Goal: Entertainment & Leisure: Browse casually

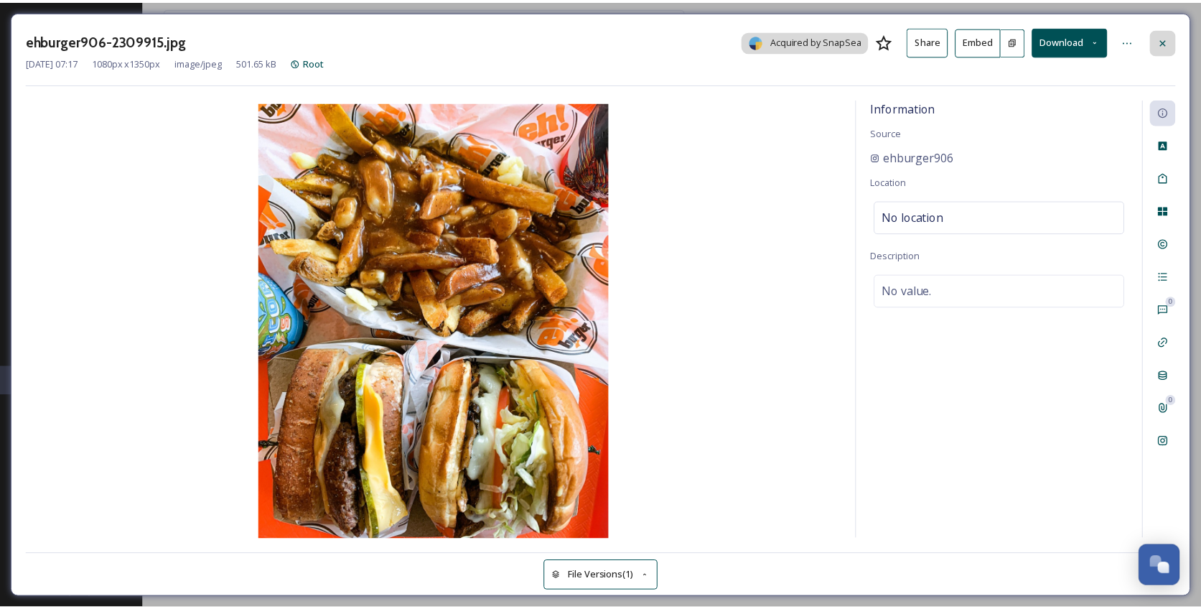
scroll to position [5485, 0]
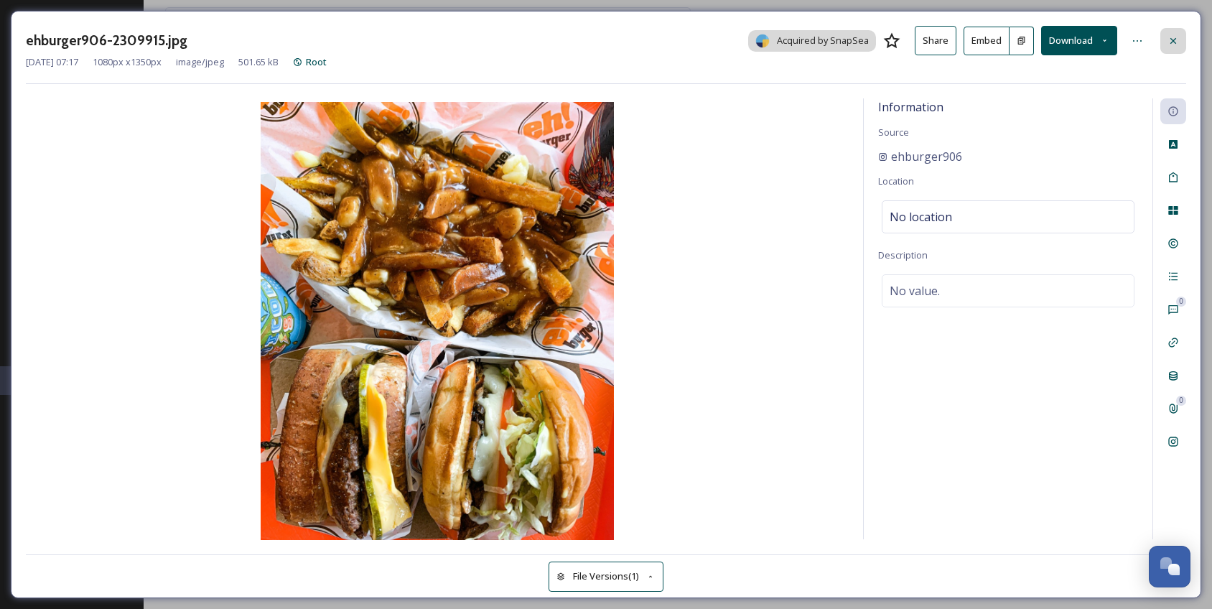
click at [1169, 37] on icon at bounding box center [1172, 40] width 11 height 11
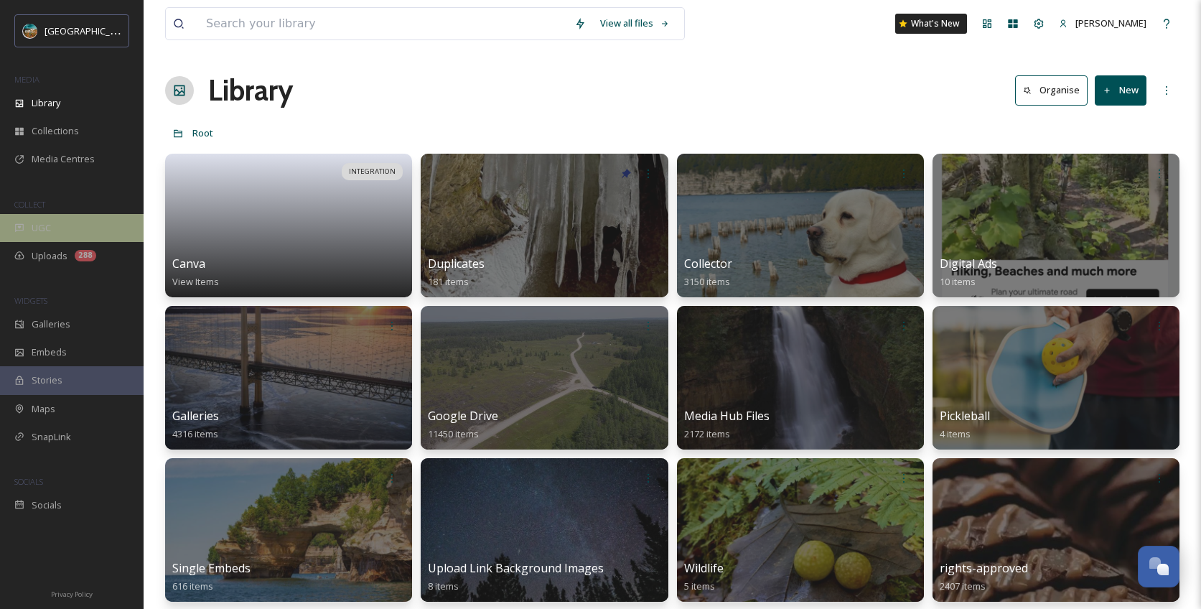
click at [50, 235] on div "UGC" at bounding box center [72, 228] width 144 height 28
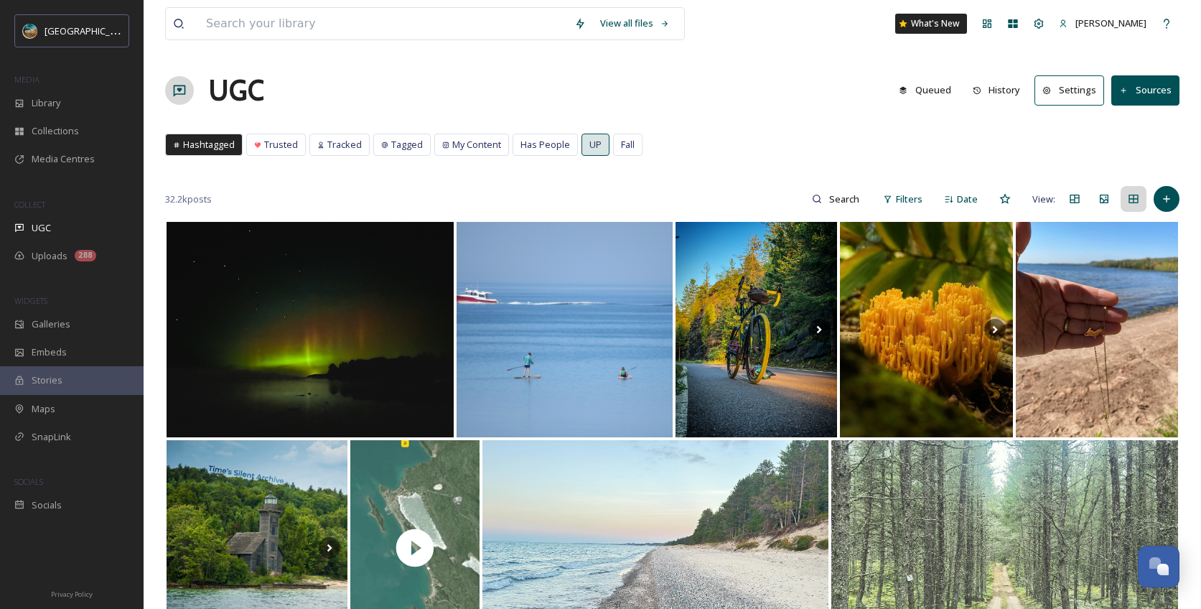
scroll to position [3, 0]
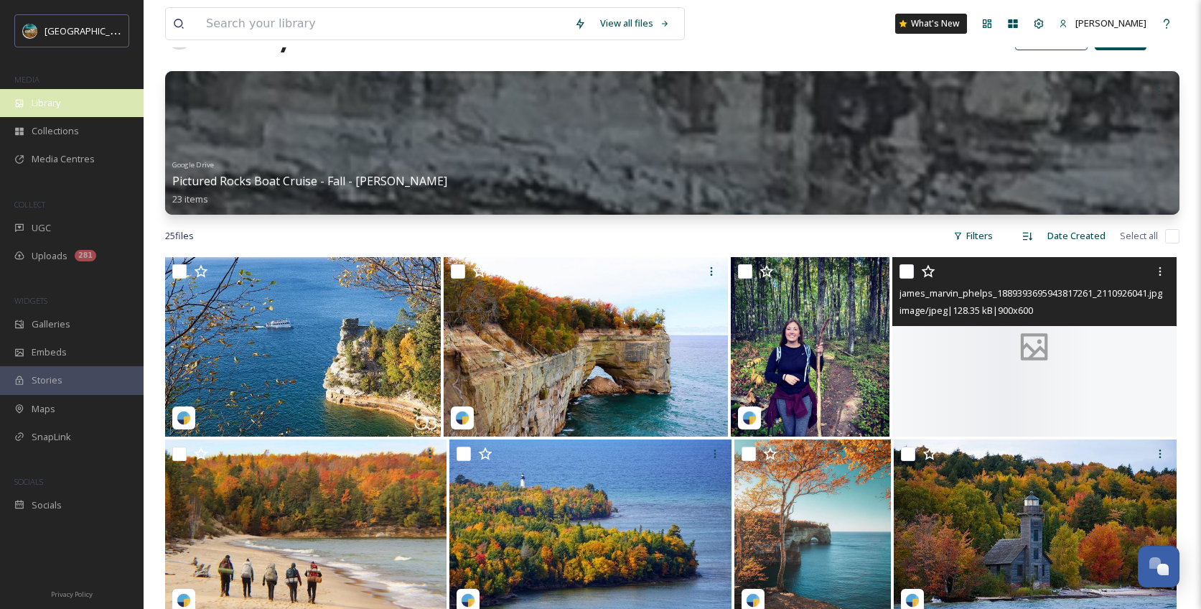
scroll to position [5485, 0]
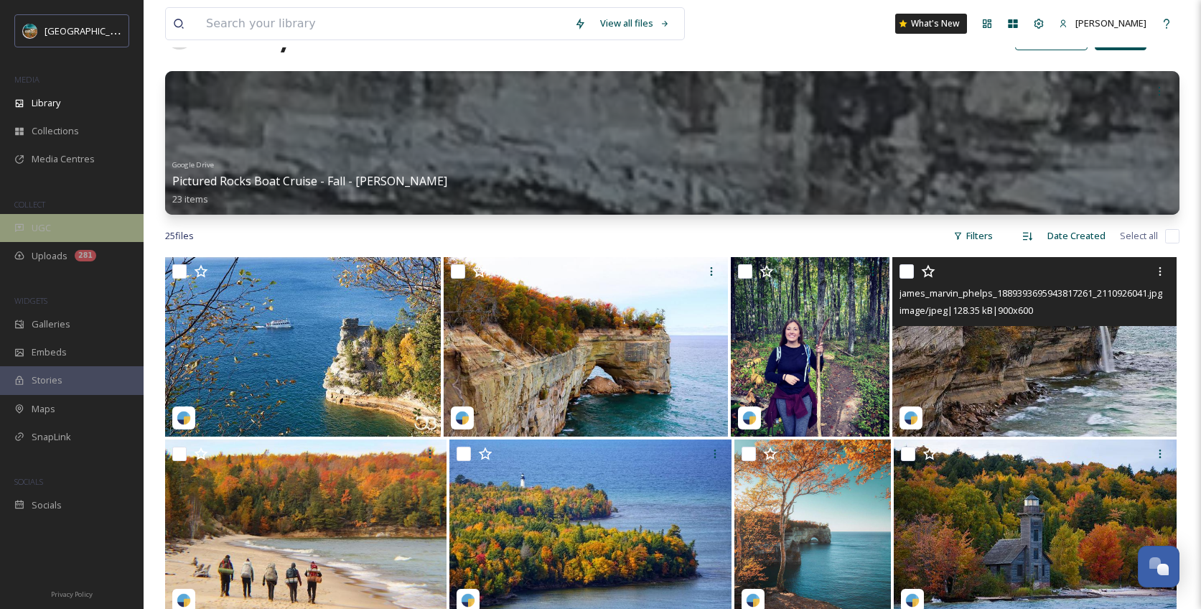
click at [64, 238] on div "UGC" at bounding box center [72, 228] width 144 height 28
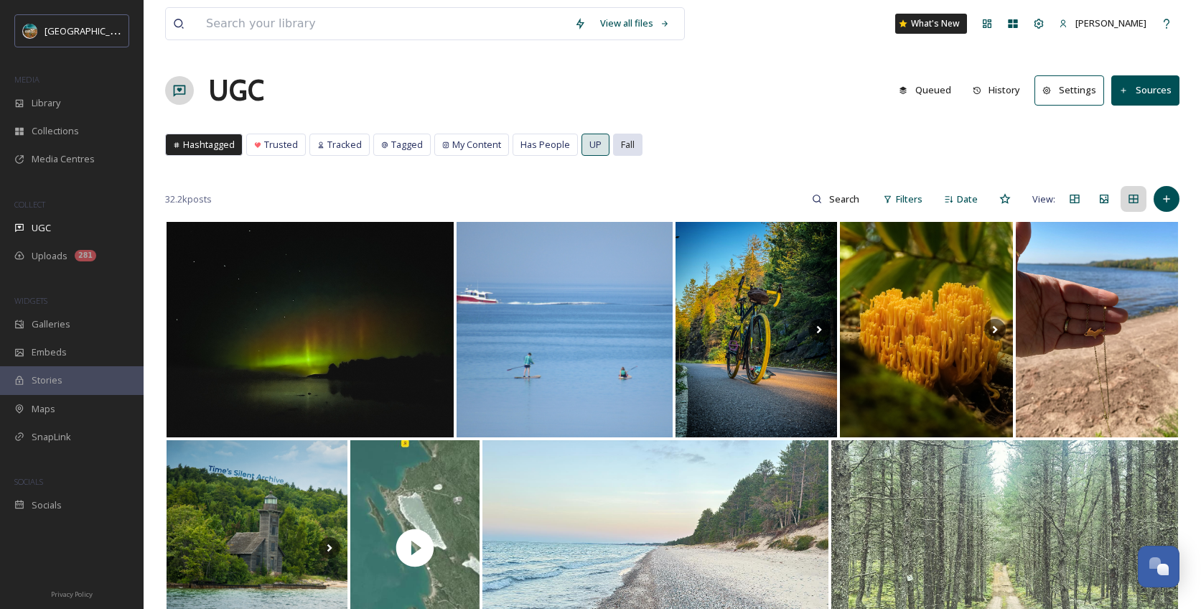
click at [635, 143] on div "Fall" at bounding box center [628, 144] width 28 height 21
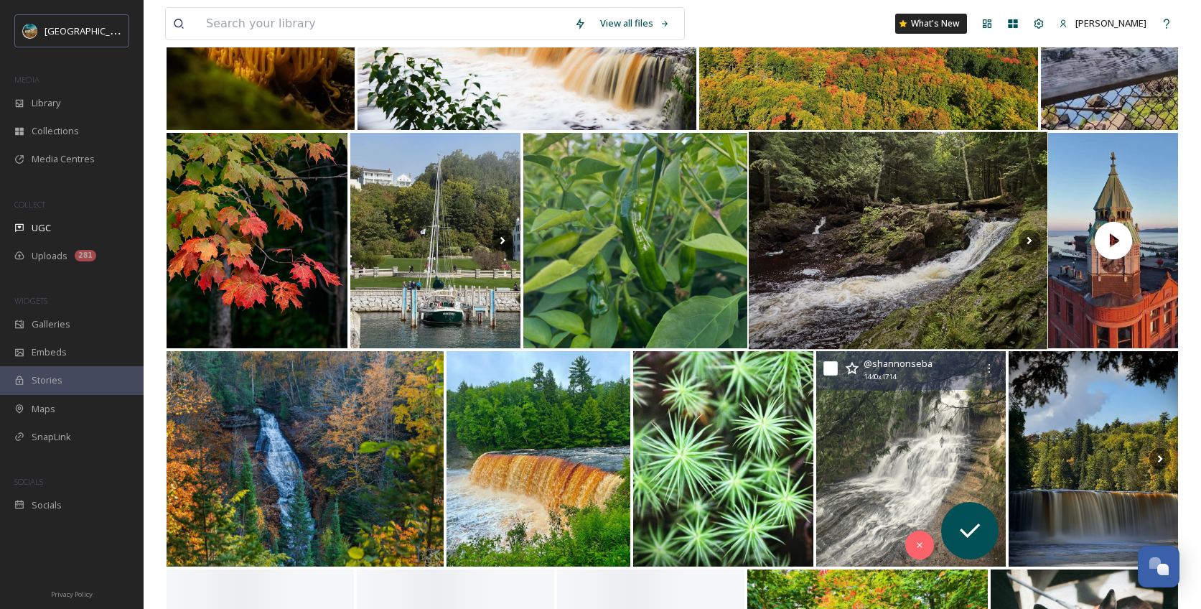
scroll to position [374, 0]
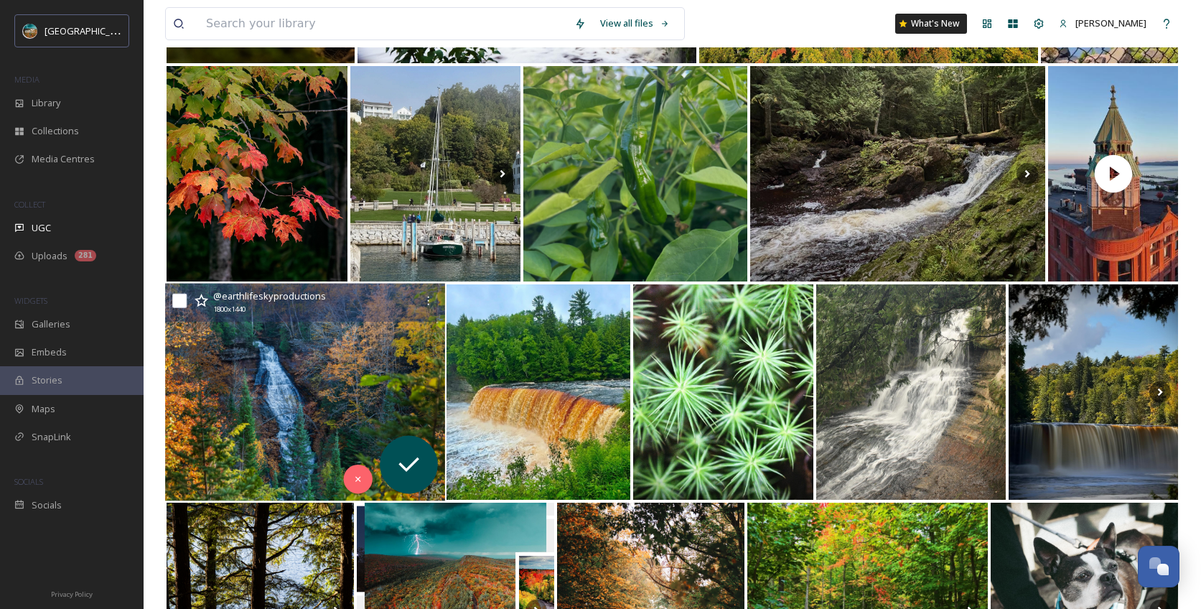
click at [315, 388] on img at bounding box center [305, 393] width 280 height 218
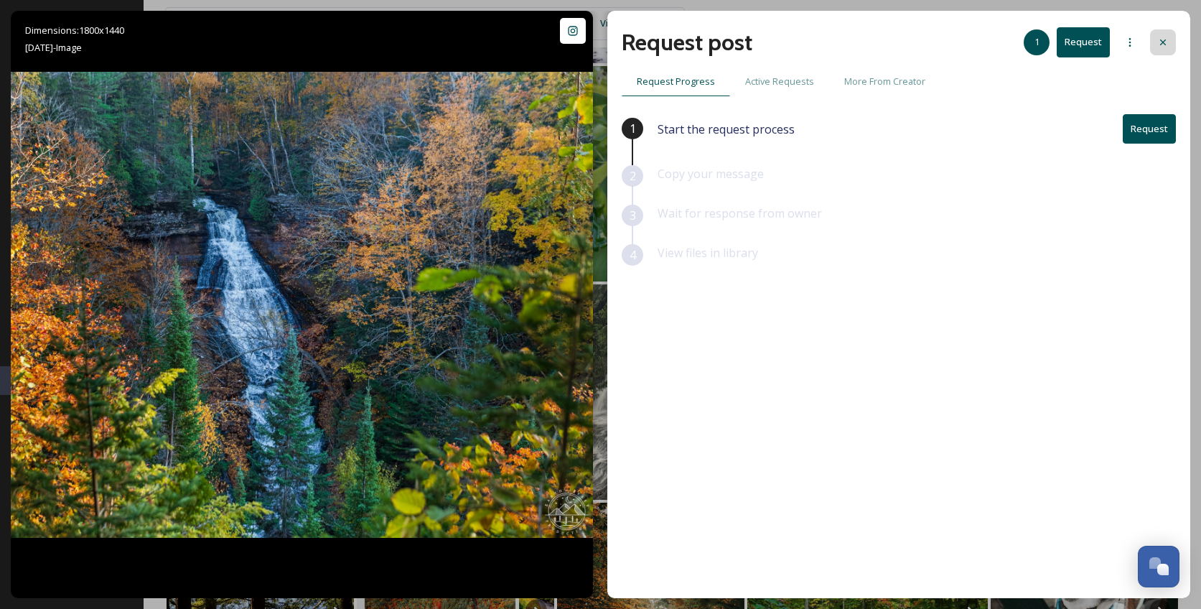
click at [1155, 42] on div at bounding box center [1163, 42] width 26 height 26
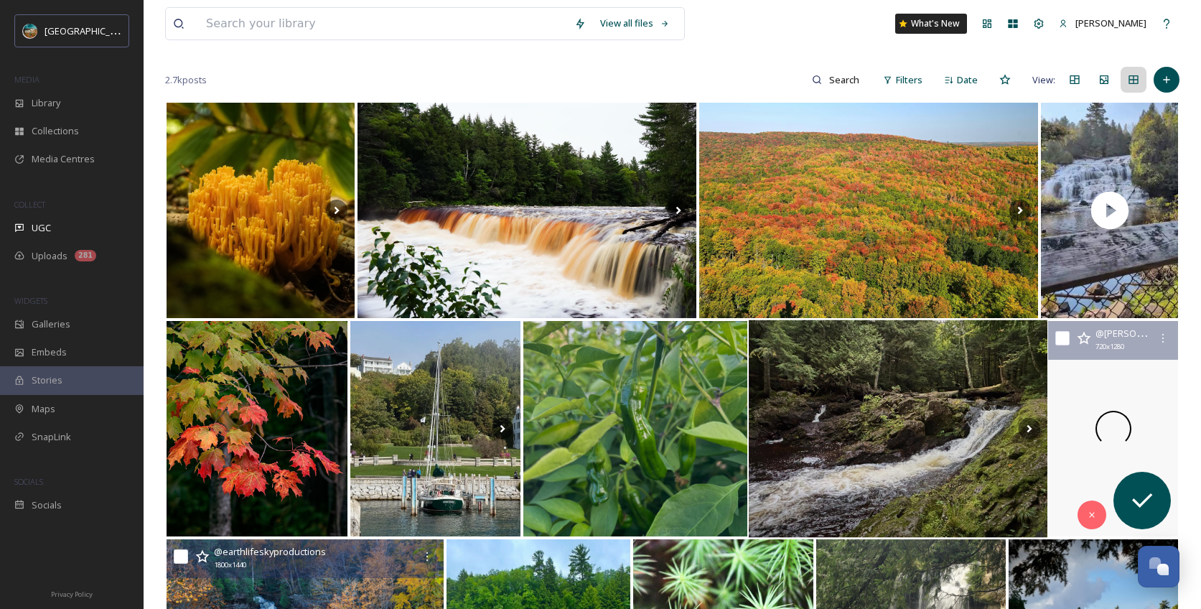
scroll to position [104, 0]
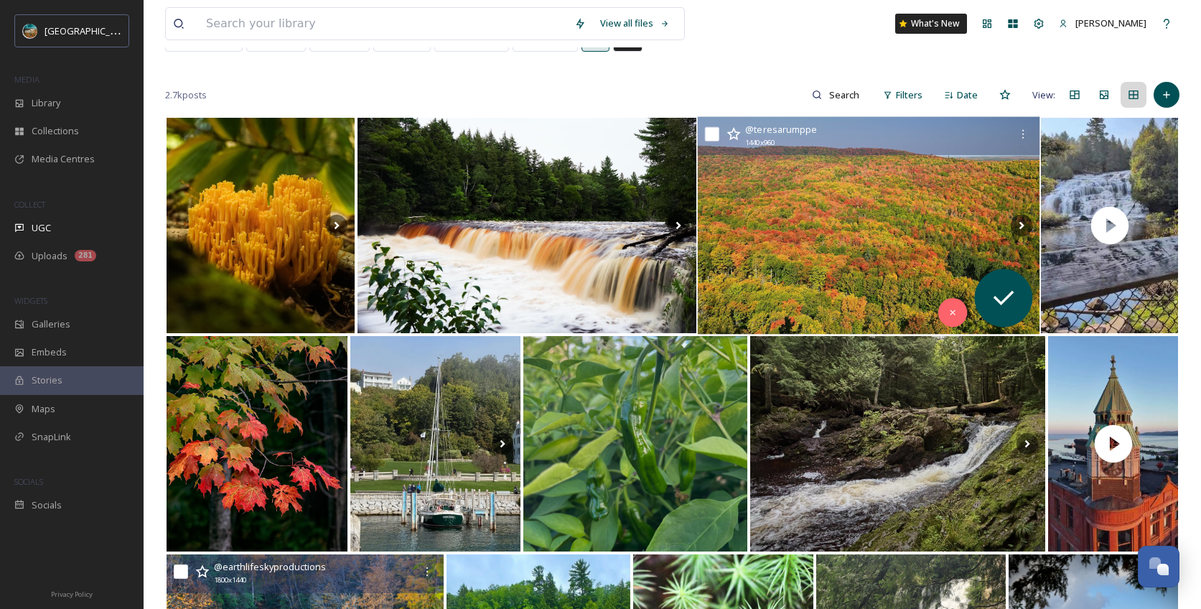
click at [873, 221] on img at bounding box center [869, 226] width 342 height 218
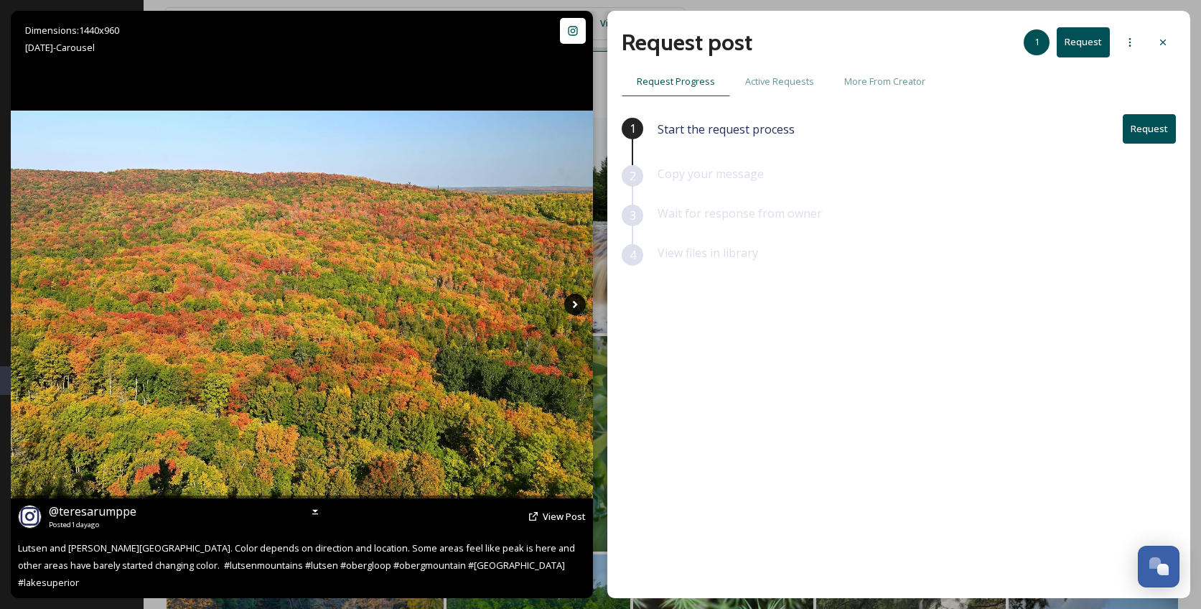
click at [579, 303] on icon at bounding box center [575, 305] width 22 height 22
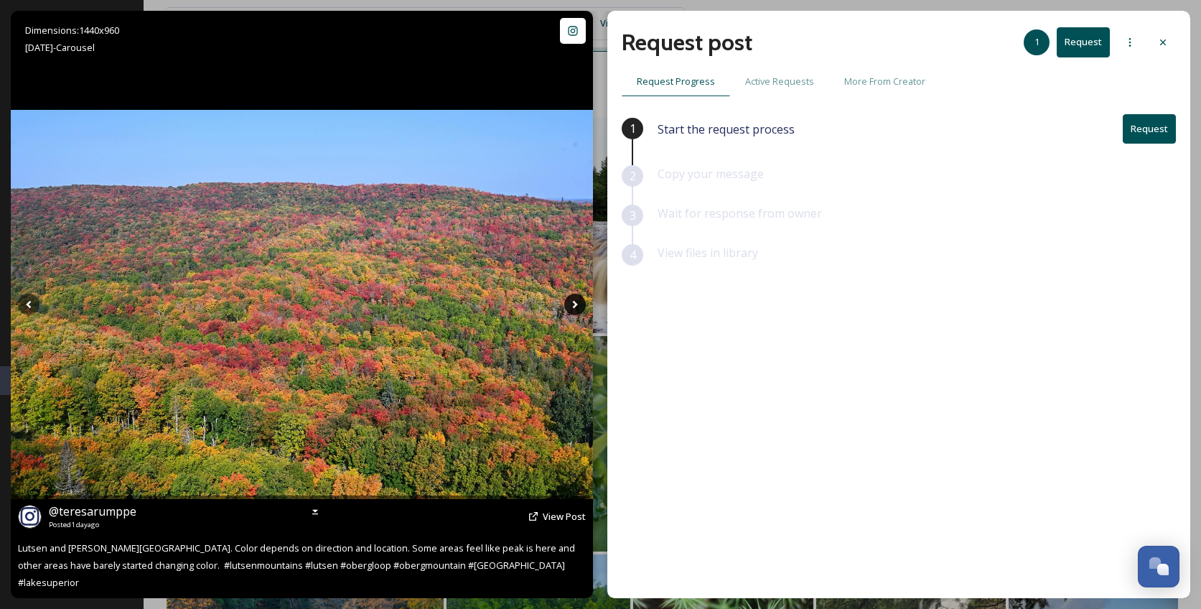
click at [579, 303] on icon at bounding box center [575, 305] width 22 height 22
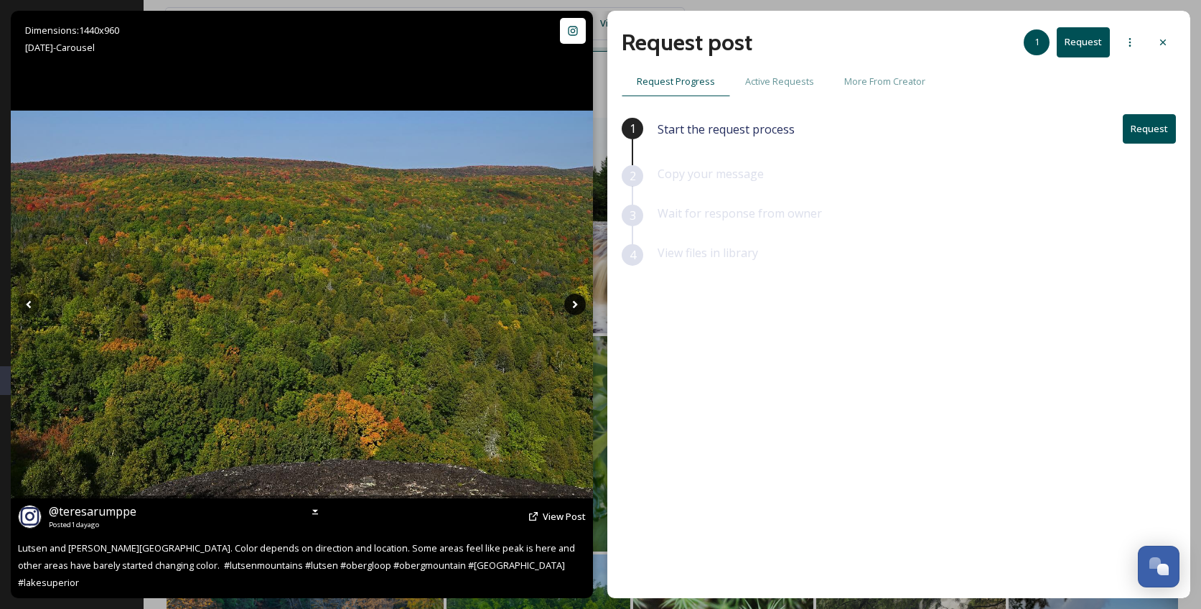
click at [577, 305] on icon at bounding box center [575, 305] width 22 height 22
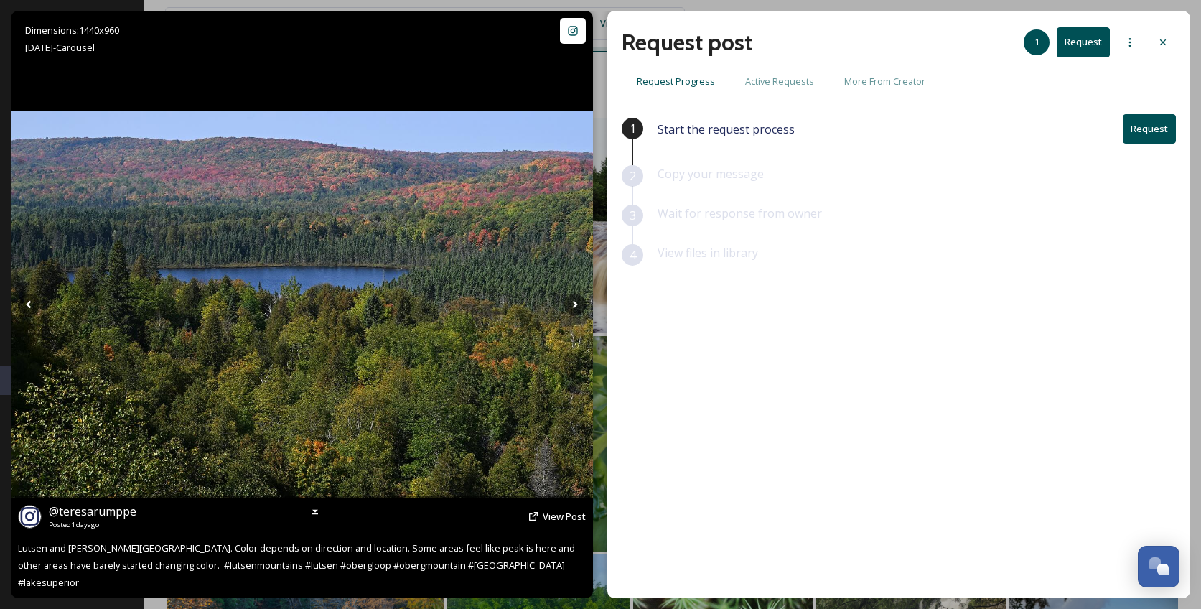
scroll to position [383, 0]
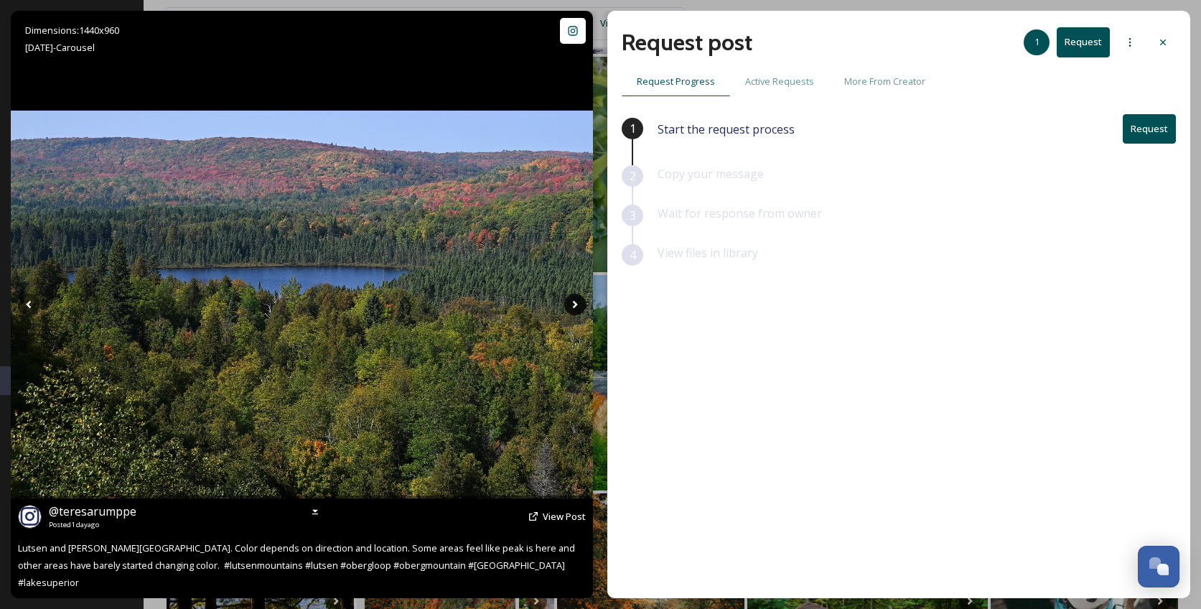
click at [574, 305] on icon at bounding box center [575, 305] width 22 height 22
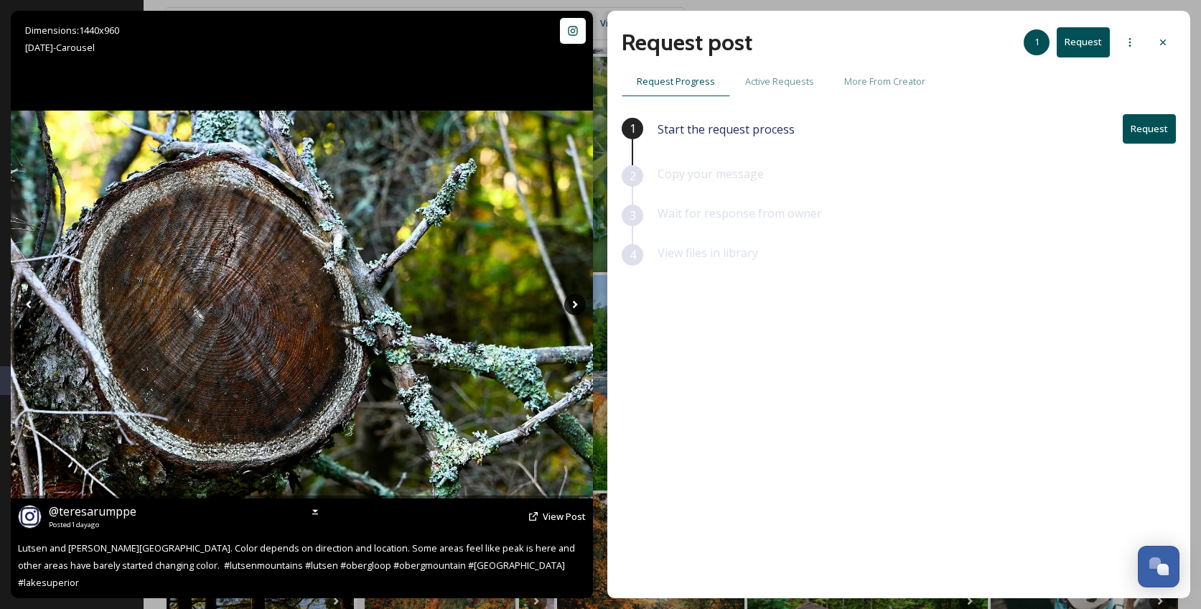
click at [574, 305] on icon at bounding box center [575, 305] width 22 height 22
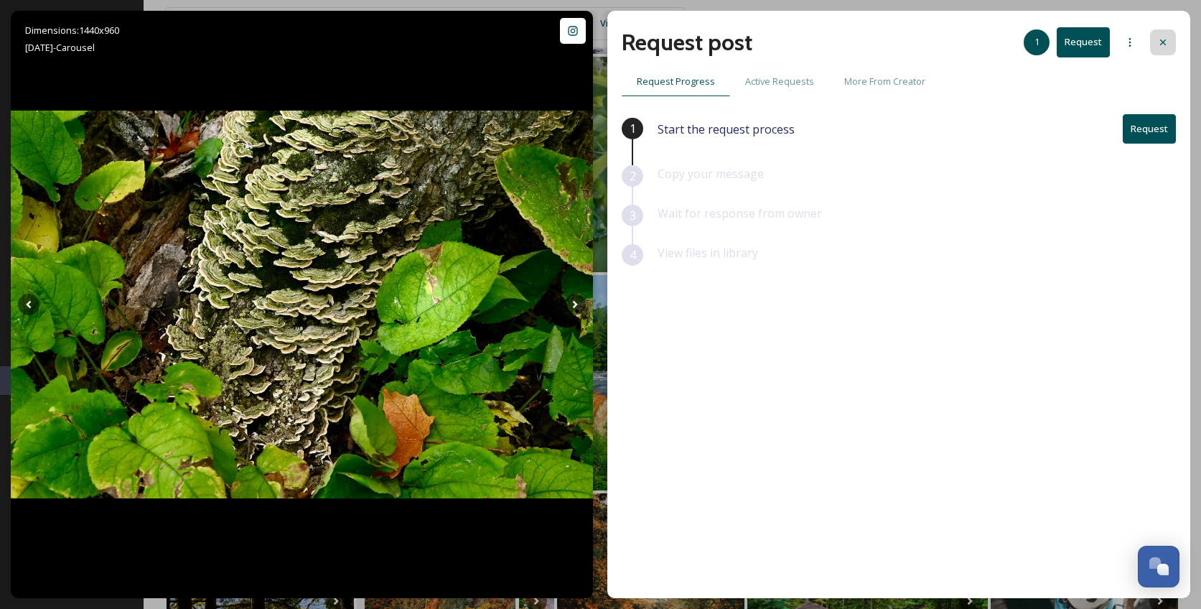
click at [1170, 45] on div at bounding box center [1163, 42] width 26 height 26
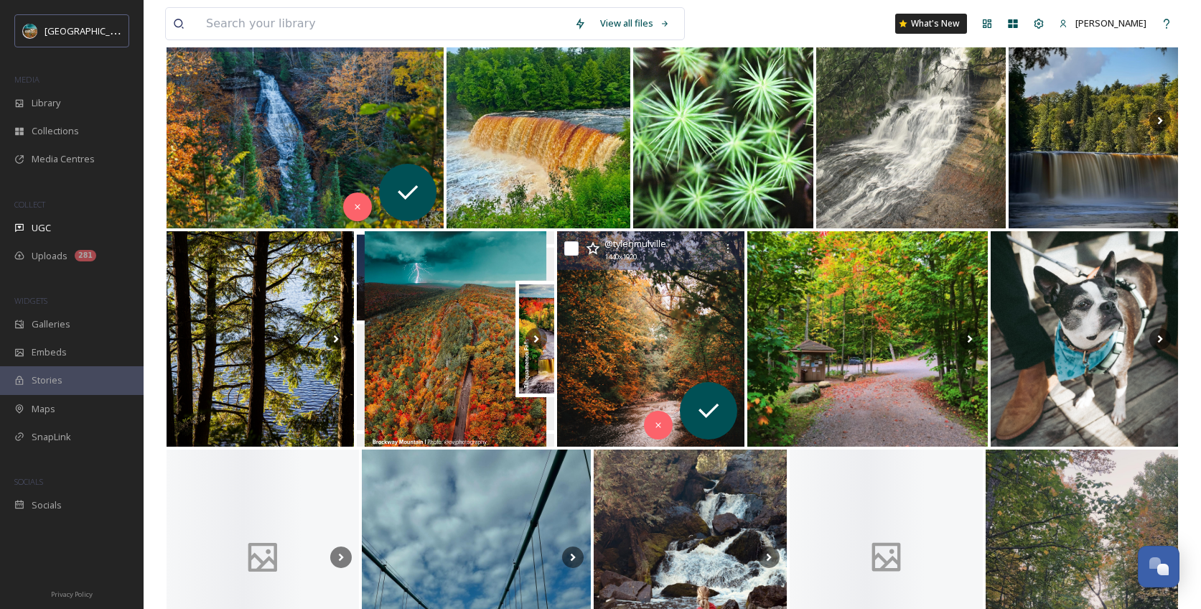
scroll to position [663, 0]
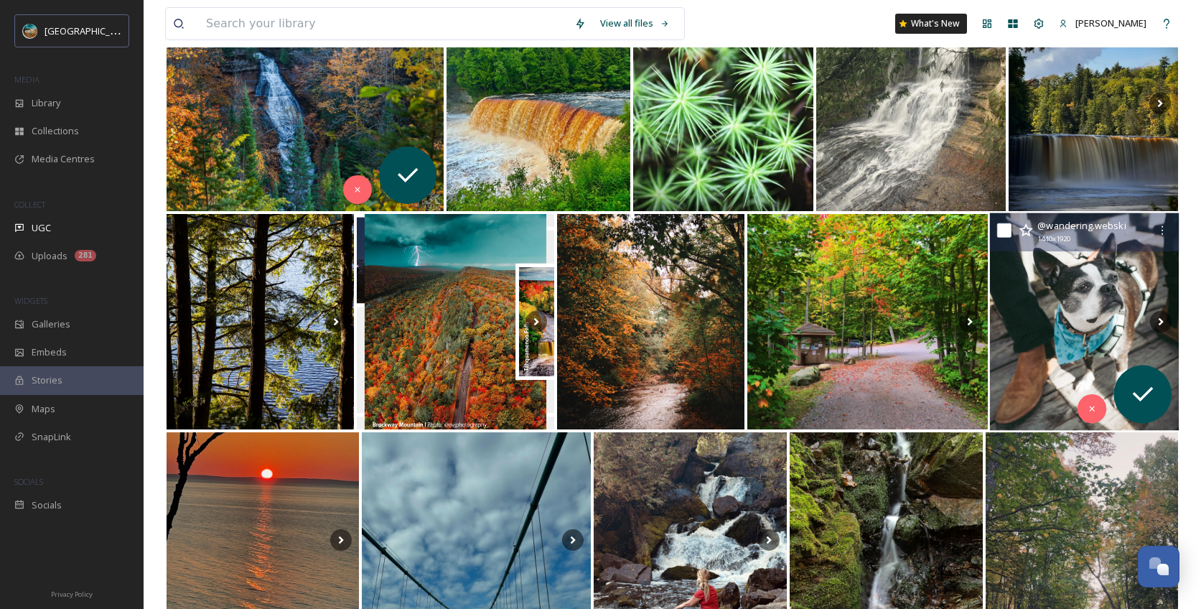
click at [1078, 338] on img at bounding box center [1084, 322] width 189 height 218
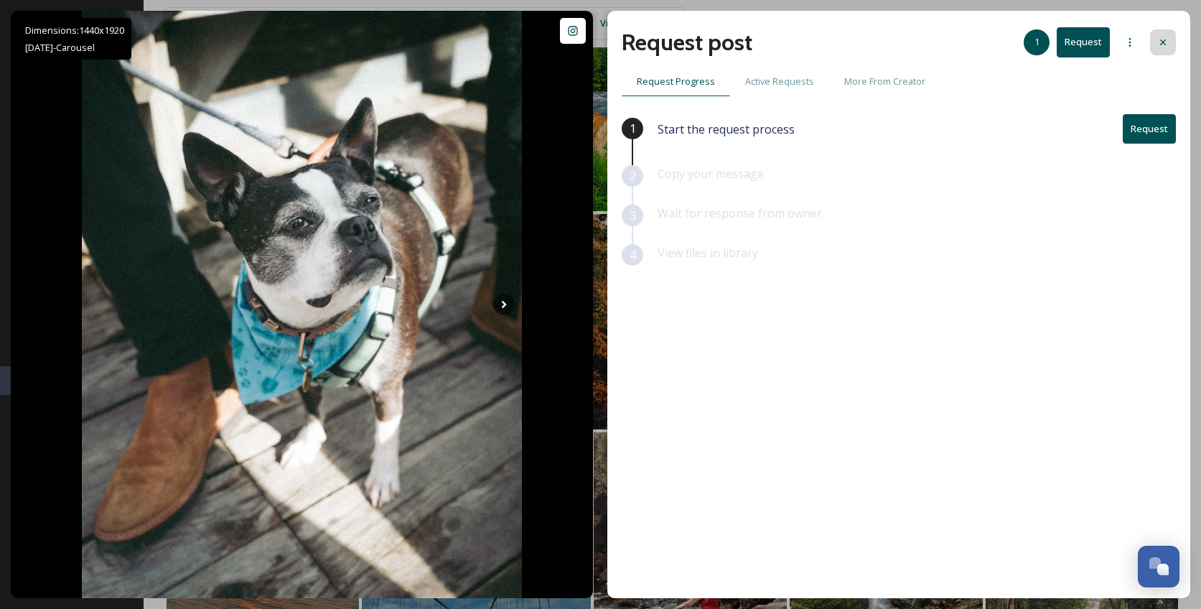
click at [1167, 41] on icon at bounding box center [1162, 42] width 11 height 11
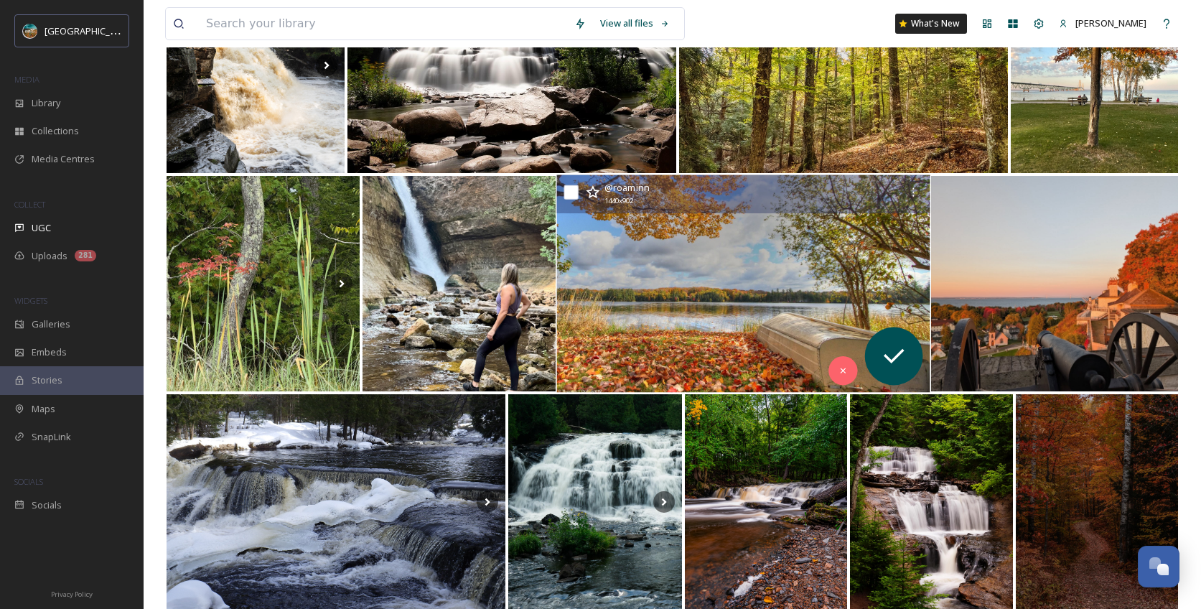
scroll to position [2022, 0]
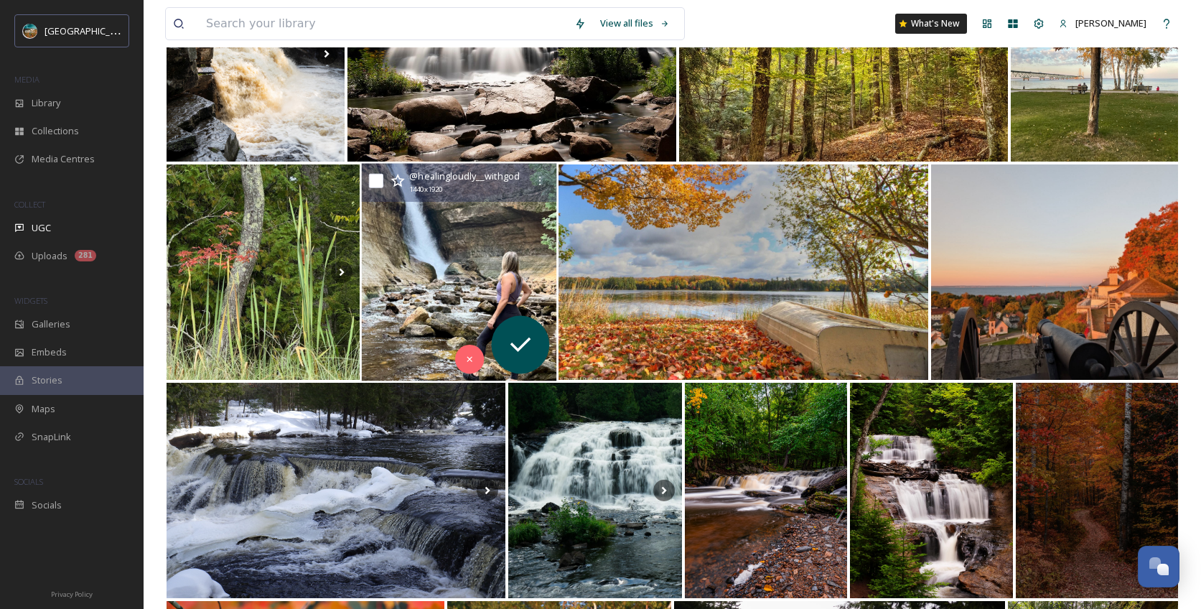
click at [484, 260] on img at bounding box center [459, 273] width 195 height 218
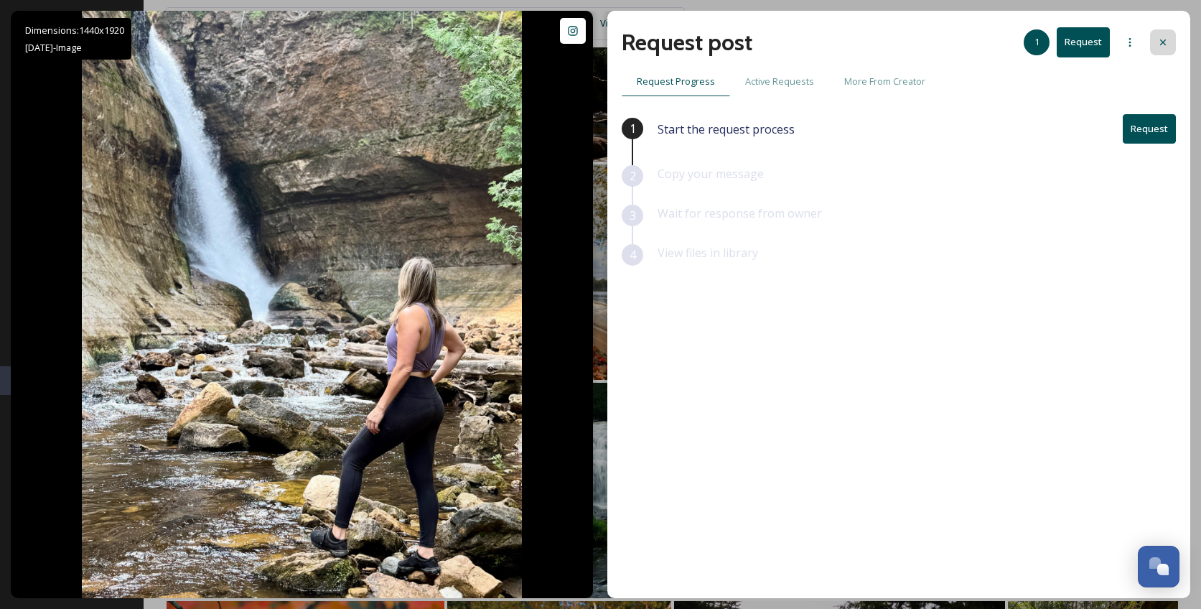
click at [1169, 44] on div at bounding box center [1163, 42] width 26 height 26
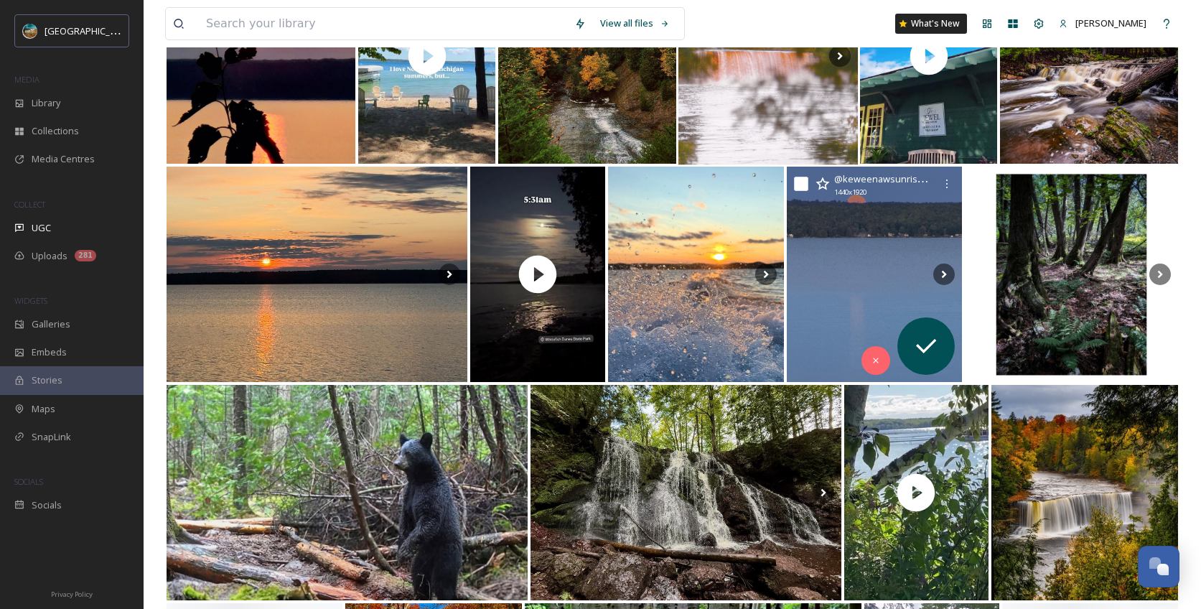
scroll to position [4211, 0]
